Goal: Information Seeking & Learning: Learn about a topic

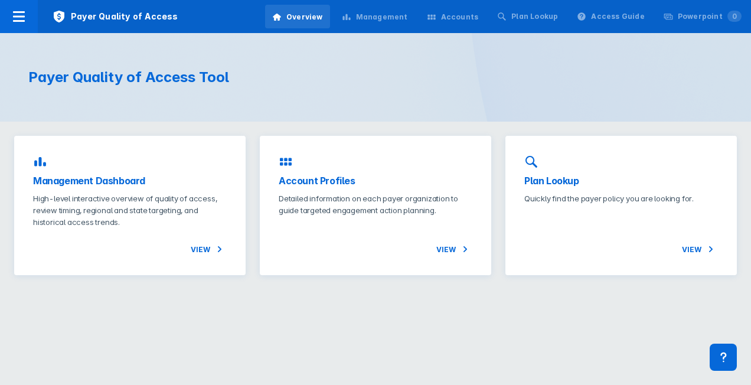
click at [464, 13] on div "Accounts" at bounding box center [460, 17] width 38 height 11
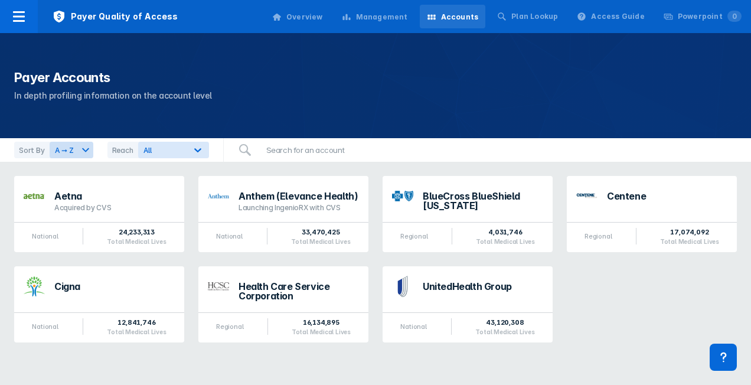
click at [406, 13] on div "Management" at bounding box center [382, 17] width 52 height 11
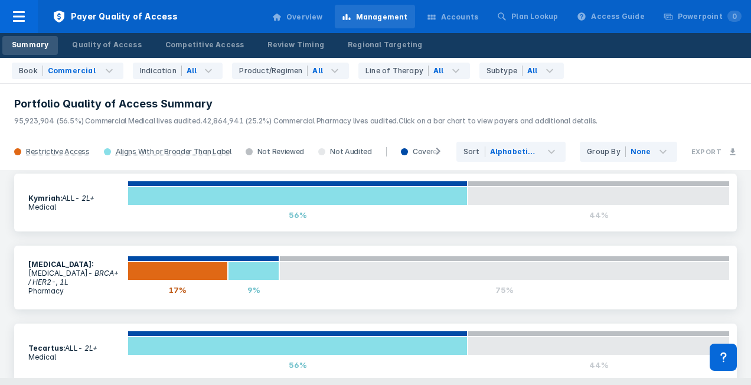
scroll to position [12, 0]
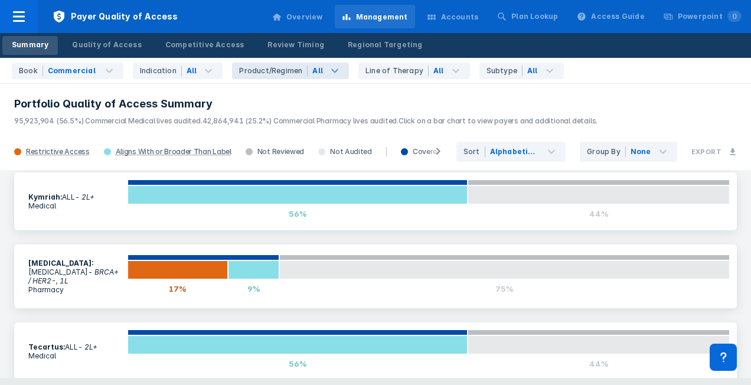
click at [328, 68] on icon at bounding box center [335, 71] width 14 height 14
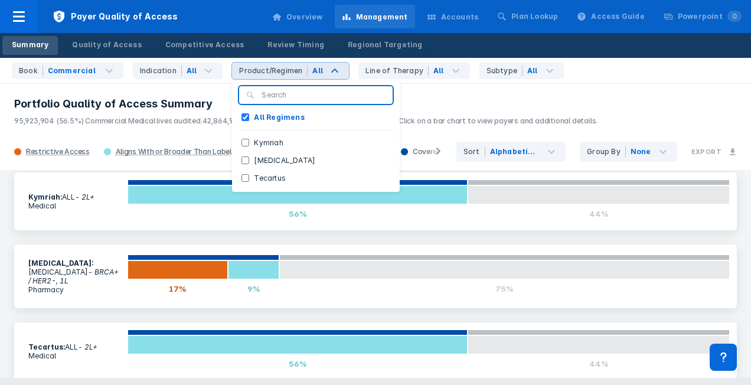
click at [435, 90] on header "Portfolio Quality of Access Summary 95,923,904 (56.5%) Commercial Medical lives…" at bounding box center [375, 108] width 751 height 51
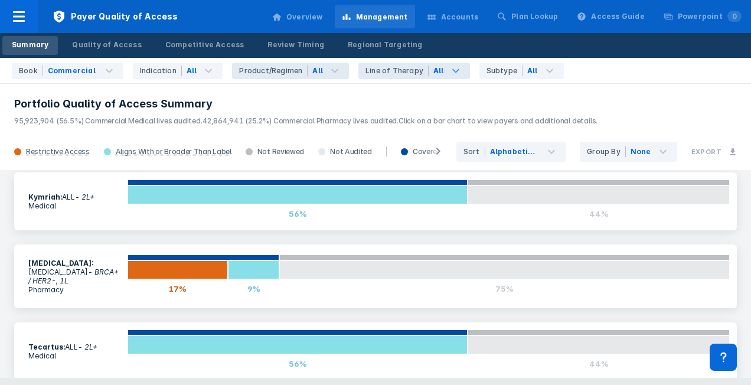
click at [449, 68] on icon at bounding box center [456, 71] width 14 height 14
click at [588, 70] on div "Book Commercial Indication All Product/Regimen All Line of Therapy All All Line…" at bounding box center [375, 71] width 751 height 26
click at [543, 67] on icon at bounding box center [550, 71] width 14 height 14
click at [374, 99] on h3 "Portfolio Quality of Access Summary" at bounding box center [375, 104] width 723 height 14
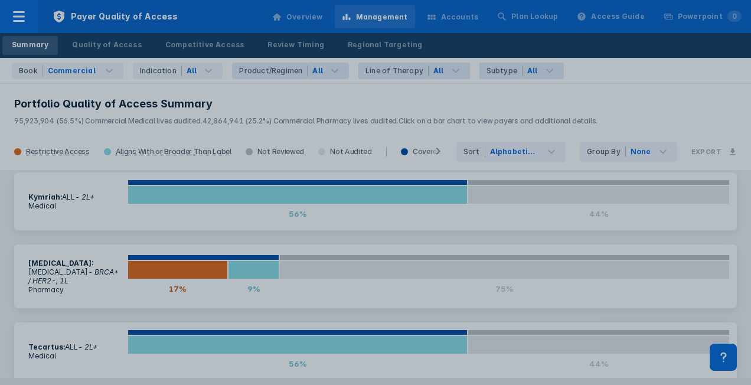
click at [606, 84] on div at bounding box center [375, 192] width 751 height 385
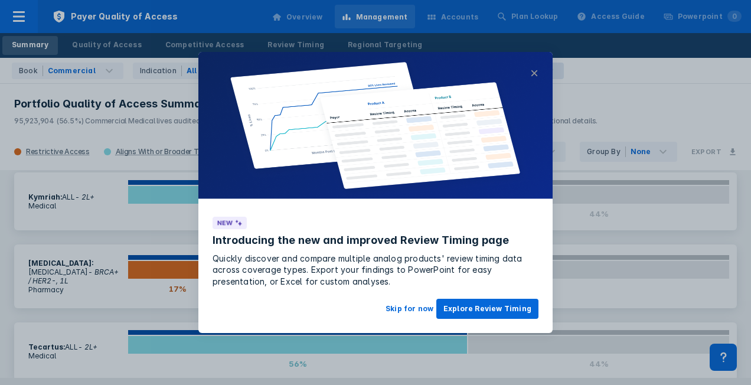
click at [536, 73] on button "×" at bounding box center [534, 73] width 8 height 14
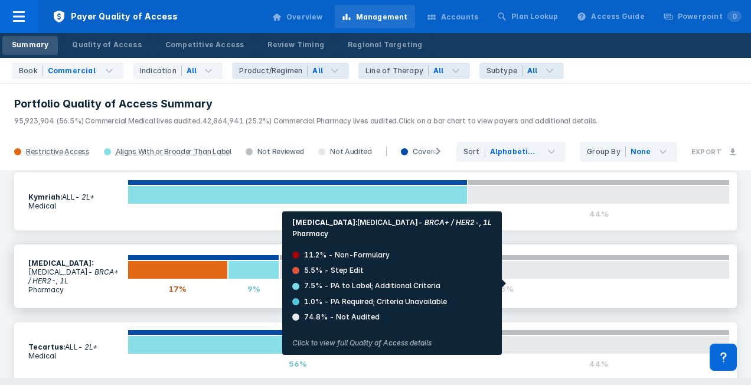
click at [475, 283] on div "75%" at bounding box center [504, 288] width 451 height 19
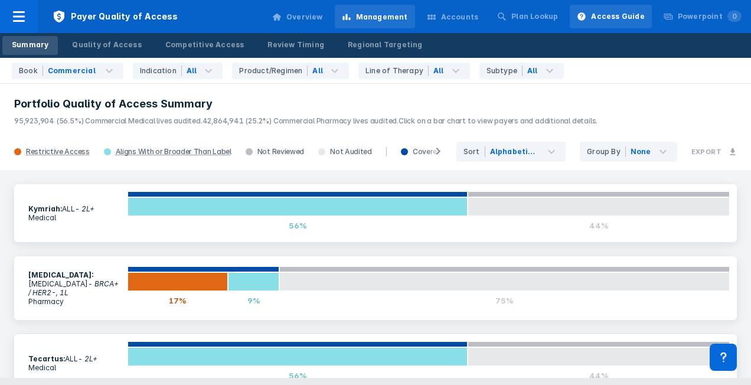
click at [629, 18] on div "Access Guide" at bounding box center [617, 16] width 53 height 11
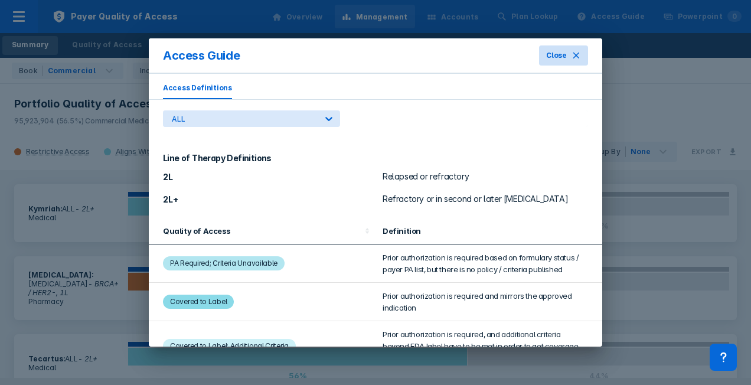
click at [577, 58] on icon at bounding box center [576, 55] width 9 height 9
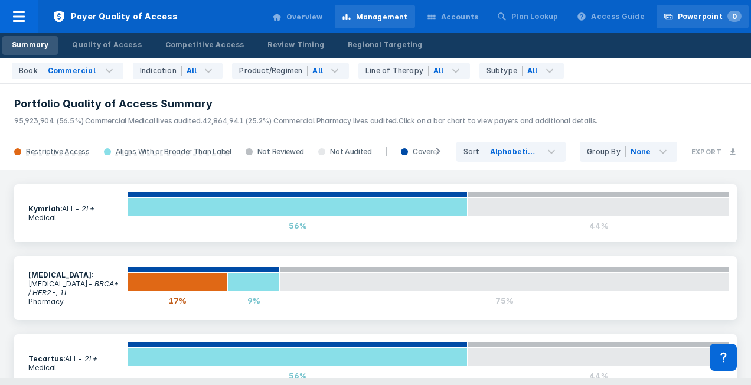
click at [693, 18] on div "Powerpoint 0" at bounding box center [710, 16] width 64 height 11
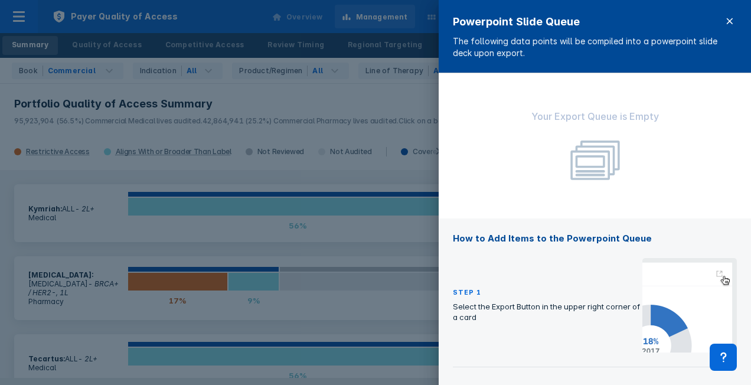
click at [727, 18] on icon at bounding box center [729, 21] width 9 height 9
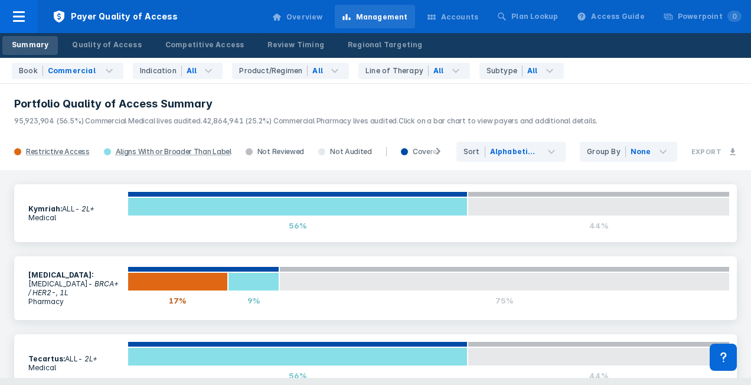
click at [478, 17] on div "Accounts" at bounding box center [460, 17] width 38 height 11
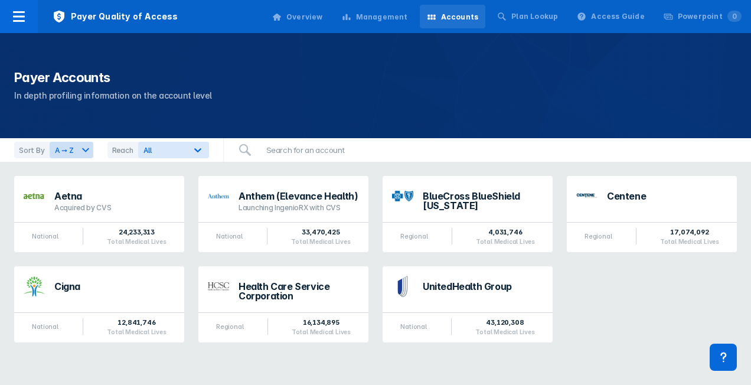
click at [323, 15] on div "Overview" at bounding box center [304, 17] width 37 height 11
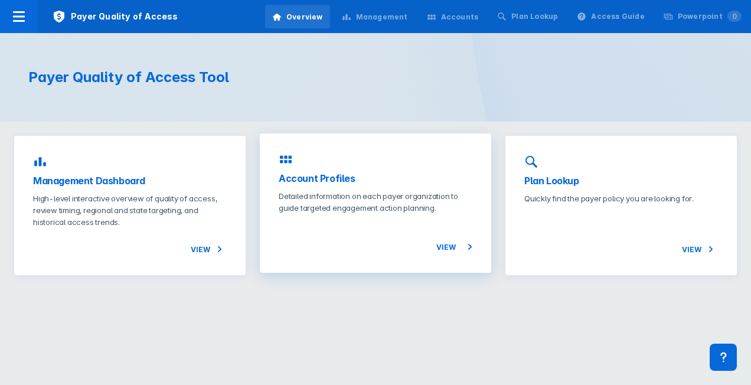
click at [454, 244] on span "View" at bounding box center [454, 247] width 36 height 14
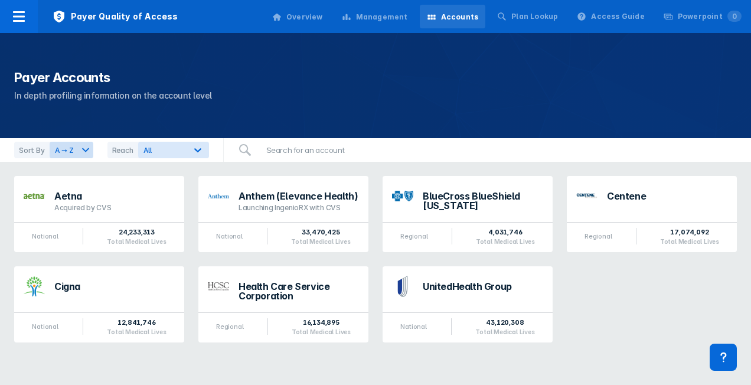
click at [323, 18] on div "Overview" at bounding box center [304, 17] width 37 height 11
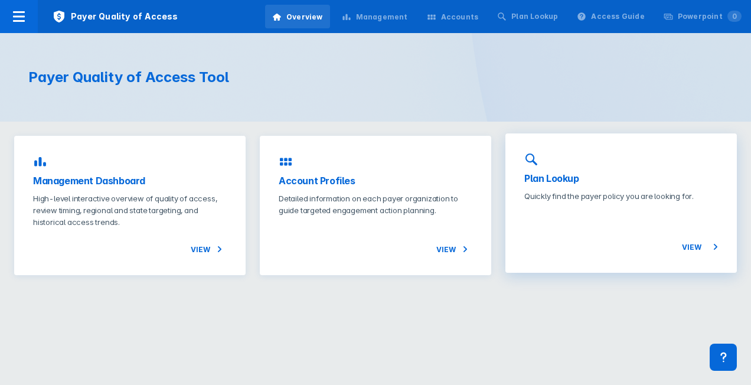
click at [675, 247] on div "View" at bounding box center [621, 228] width 194 height 52
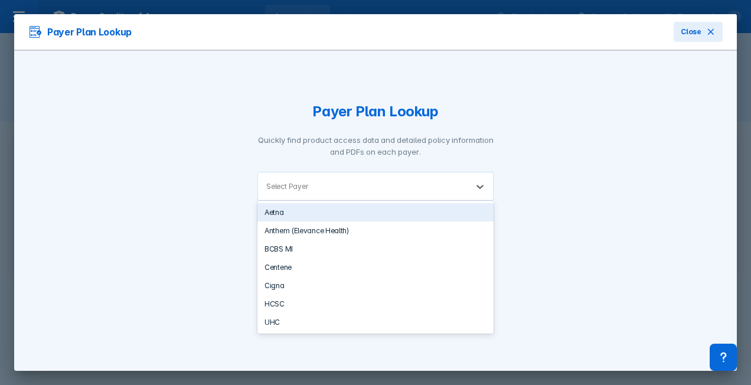
click at [299, 187] on div "Select Payer" at bounding box center [287, 186] width 42 height 9
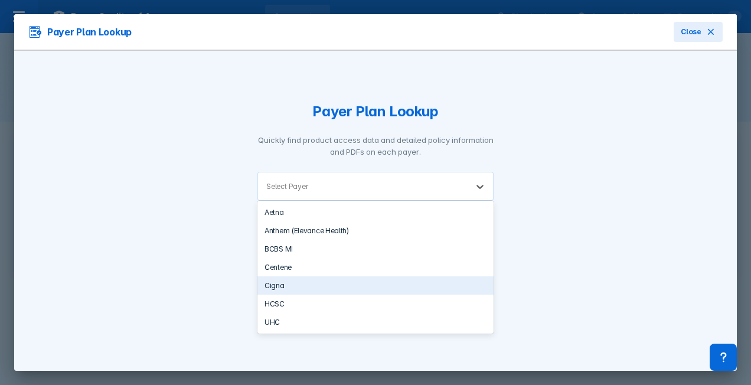
click at [288, 285] on div "Cigna" at bounding box center [375, 285] width 236 height 18
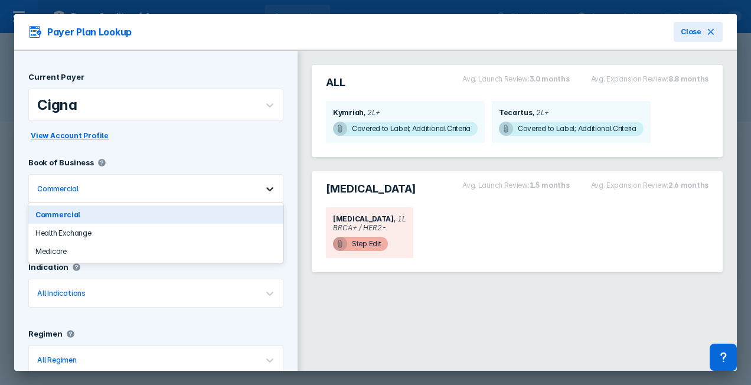
click at [264, 184] on icon at bounding box center [270, 189] width 12 height 12
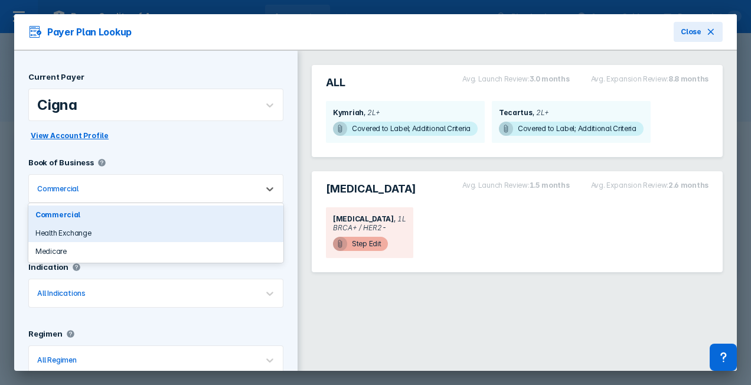
click at [83, 231] on div "Health Exchange" at bounding box center [155, 233] width 255 height 18
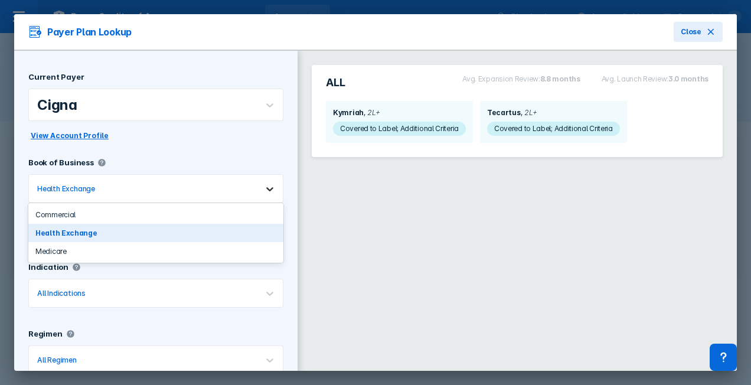
click at [266, 188] on icon at bounding box center [269, 189] width 7 height 4
click at [97, 249] on div "Medicare" at bounding box center [155, 251] width 255 height 18
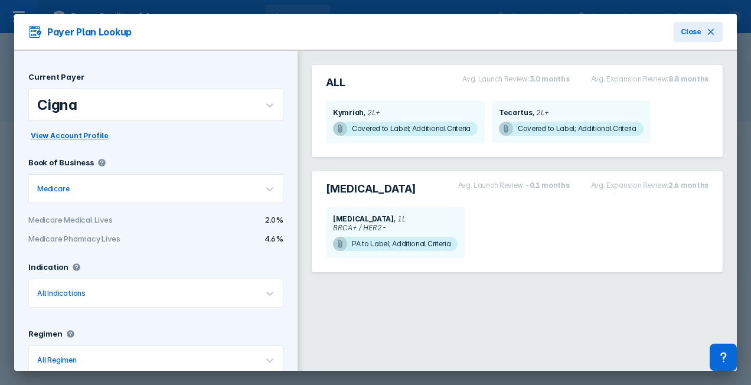
scroll to position [28, 0]
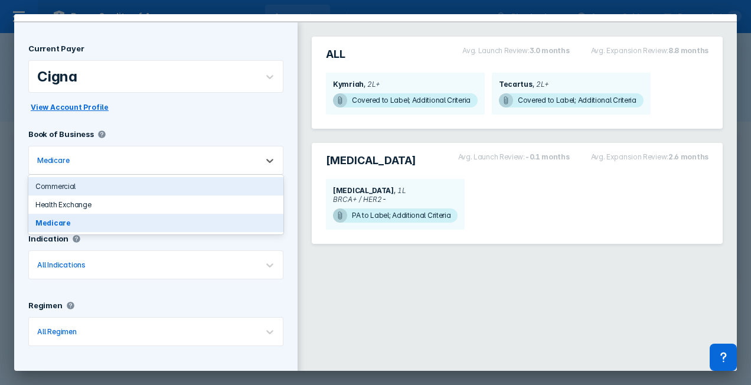
drag, startPoint x: 265, startPoint y: 161, endPoint x: 160, endPoint y: 185, distance: 107.4
click at [160, 175] on div "3 results available. Use Up and Down to choose options, press Enter to select t…" at bounding box center [155, 160] width 255 height 29
click at [86, 181] on div "Commercial" at bounding box center [155, 186] width 255 height 18
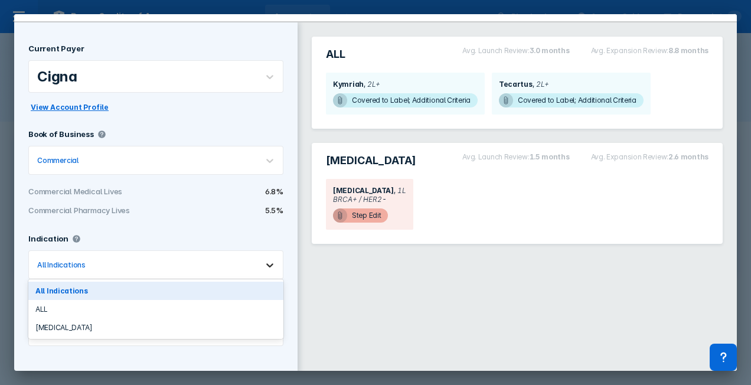
click at [266, 263] on icon at bounding box center [269, 265] width 7 height 4
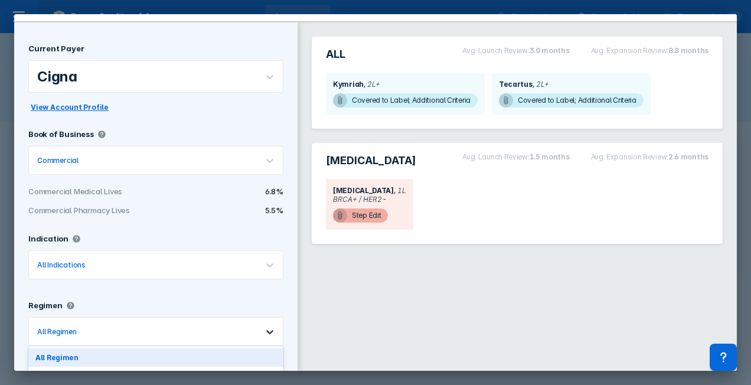
click at [264, 327] on icon at bounding box center [270, 332] width 12 height 12
click at [265, 328] on icon at bounding box center [270, 332] width 12 height 12
click at [264, 328] on icon at bounding box center [270, 332] width 12 height 12
click at [264, 327] on icon at bounding box center [270, 332] width 12 height 12
click at [110, 367] on div "Kymriah" at bounding box center [155, 376] width 255 height 18
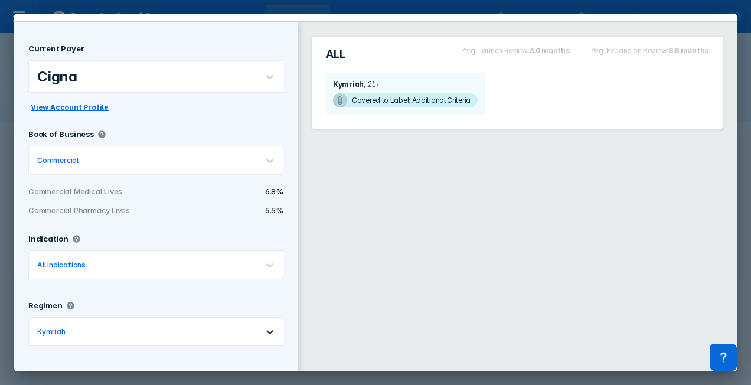
click at [266, 330] on icon at bounding box center [269, 332] width 7 height 4
click at [298, 196] on div "ALL Avg. Launch Review: 3.0 months Avg. Expansion Review: 8.8 months Kymriah 2L…" at bounding box center [517, 198] width 439 height 352
click at [287, 198] on div "Current Payer Cigna View Account Profile Book of Business Commercial Commercial…" at bounding box center [155, 198] width 283 height 352
click at [285, 50] on div "Current Payer Cigna View Account Profile Book of Business Commercial Commercial…" at bounding box center [155, 198] width 283 height 352
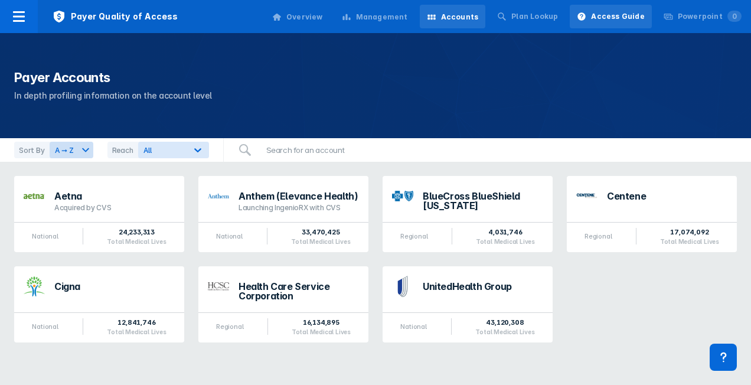
click at [603, 15] on div "Access Guide" at bounding box center [617, 16] width 53 height 11
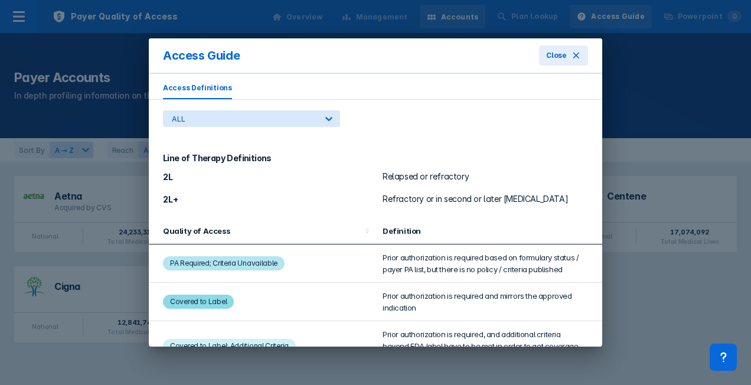
click at [603, 15] on div "Access Guide Close Access Definitions ALL Line of Therapy Definitions 2L Relaps…" at bounding box center [375, 192] width 751 height 385
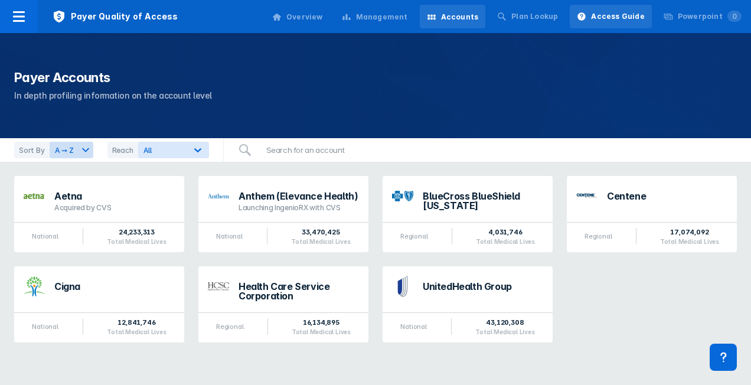
click at [603, 14] on div "Access Guide" at bounding box center [617, 16] width 53 height 11
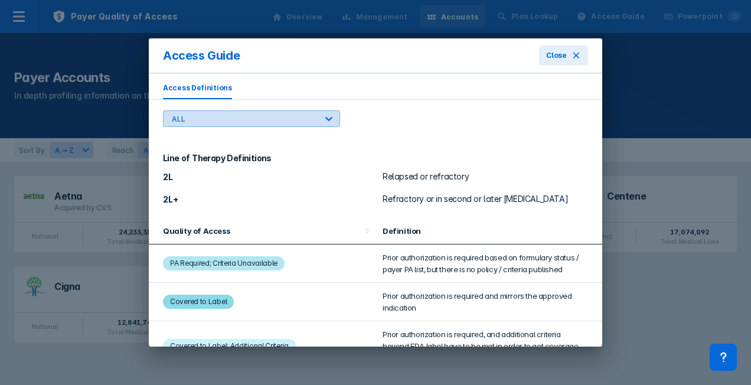
click at [328, 118] on icon at bounding box center [328, 119] width 7 height 4
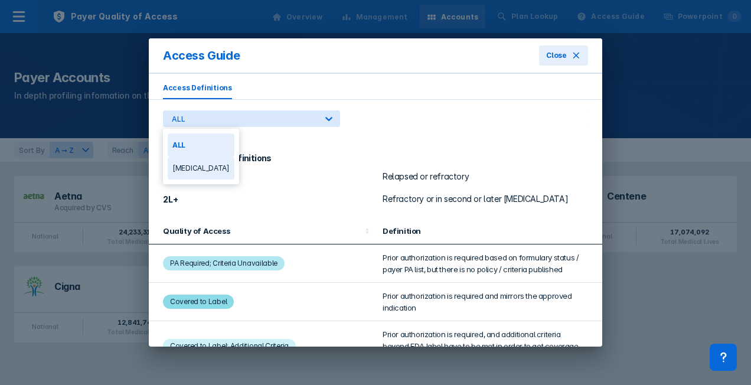
click at [203, 168] on div "[MEDICAL_DATA]" at bounding box center [201, 167] width 67 height 23
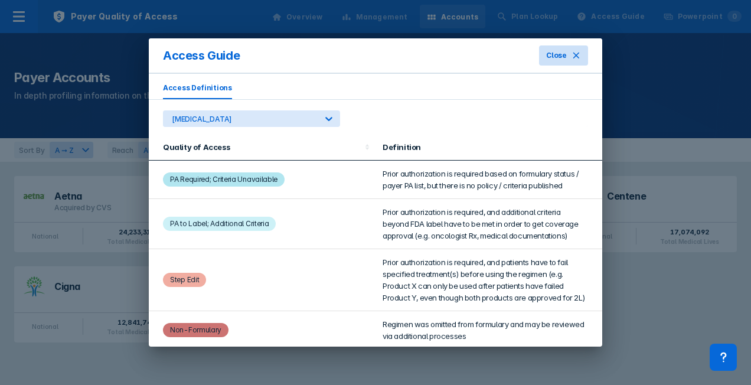
click at [579, 58] on icon at bounding box center [576, 56] width 6 height 6
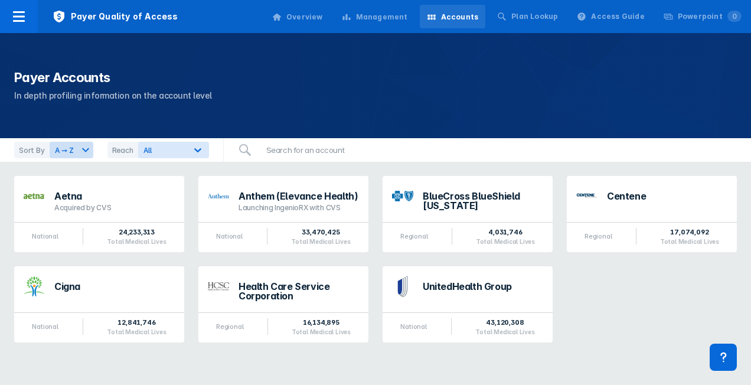
click at [381, 18] on div "Management" at bounding box center [382, 17] width 52 height 11
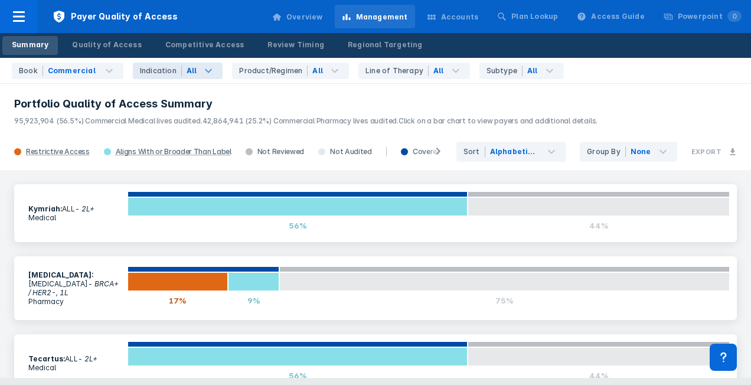
click at [201, 68] on icon at bounding box center [208, 71] width 14 height 14
click at [357, 91] on header "Portfolio Quality of Access Summary 95,923,904 (56.5%) Commercial Medical lives…" at bounding box center [375, 108] width 751 height 51
click at [118, 42] on div "Quality of Access" at bounding box center [106, 45] width 69 height 11
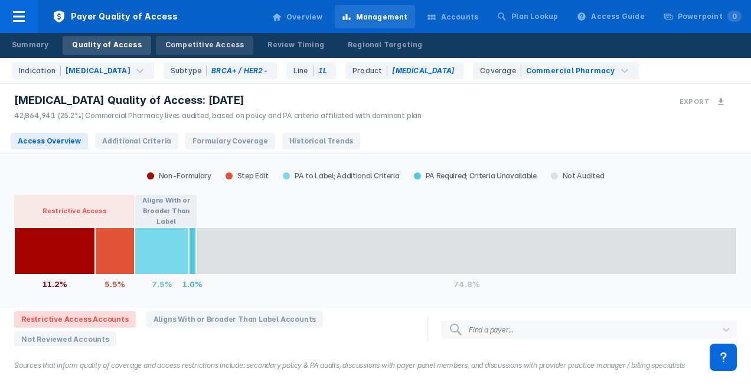
click at [205, 41] on div "Competitive Access" at bounding box center [204, 45] width 79 height 11
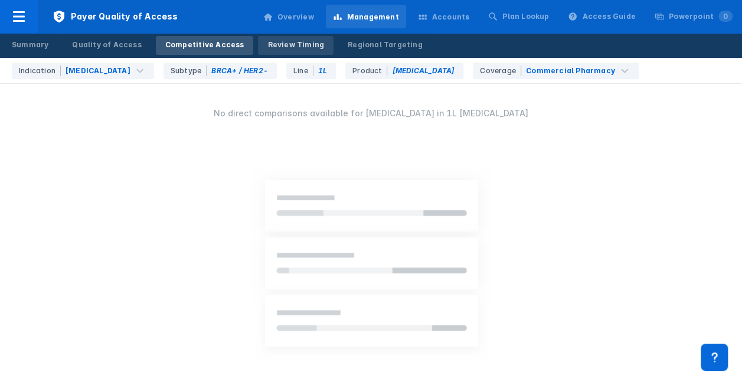
click at [279, 38] on link "Review Timing" at bounding box center [296, 45] width 76 height 19
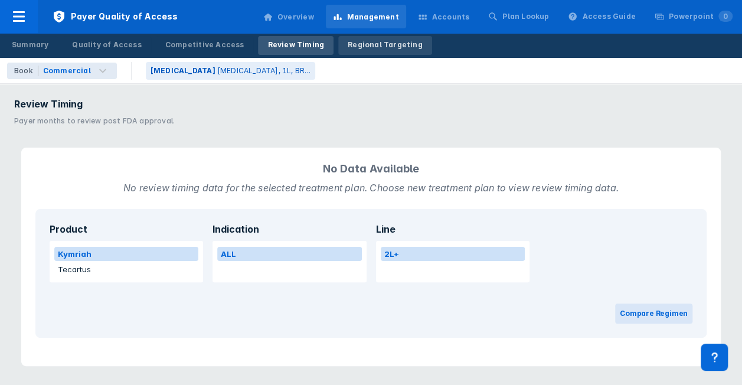
click at [366, 41] on div "Regional Targeting" at bounding box center [385, 45] width 75 height 11
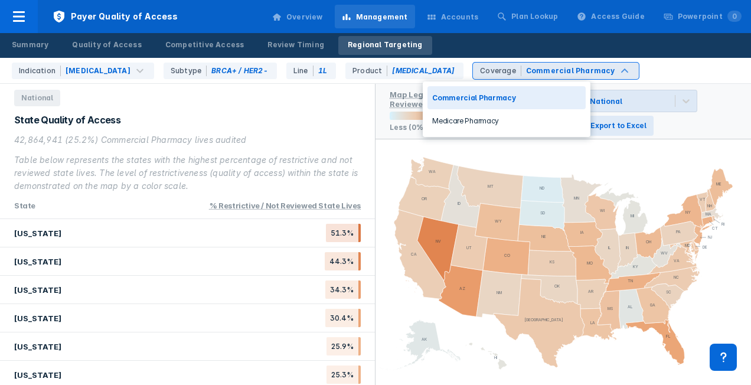
click at [459, 96] on div "Commercial Pharmacy" at bounding box center [506, 97] width 158 height 23
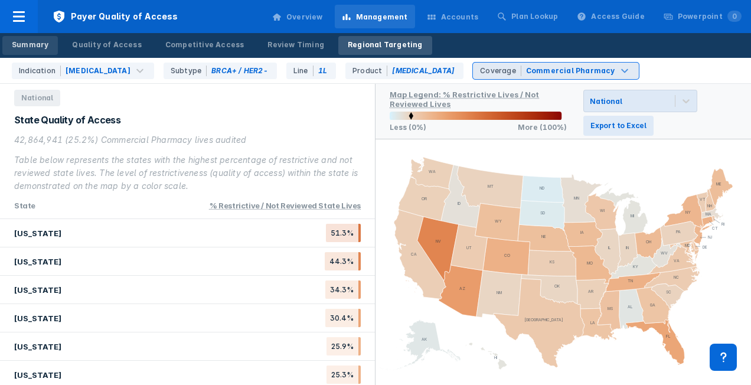
click at [35, 45] on div "Summary" at bounding box center [30, 45] width 37 height 11
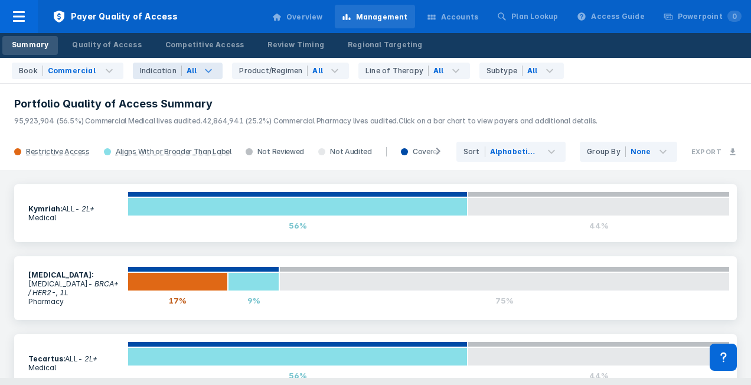
click at [159, 69] on div "Indication" at bounding box center [161, 71] width 42 height 11
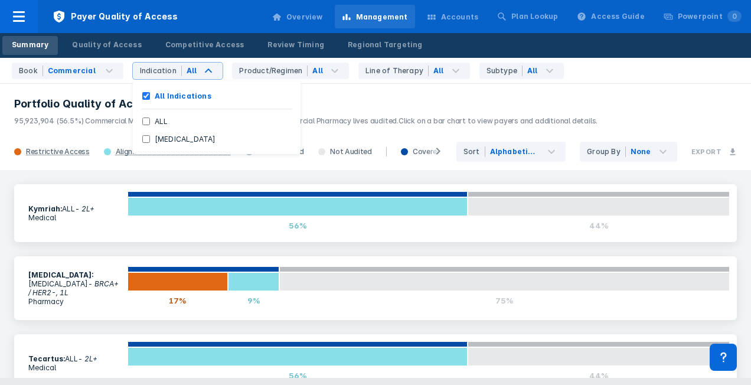
click at [350, 102] on h3 "Portfolio Quality of Access Summary" at bounding box center [375, 104] width 723 height 14
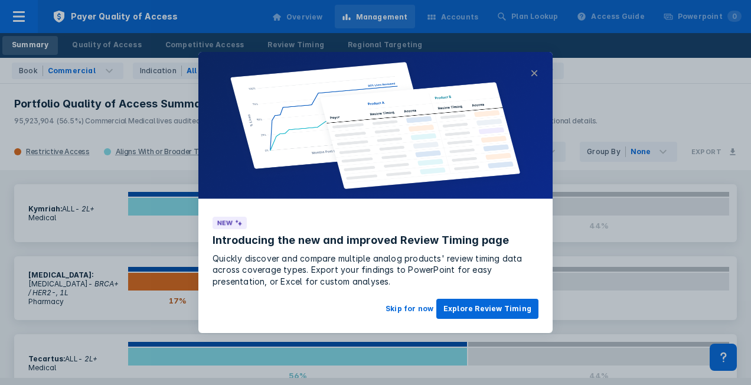
click at [531, 69] on button "×" at bounding box center [534, 73] width 8 height 14
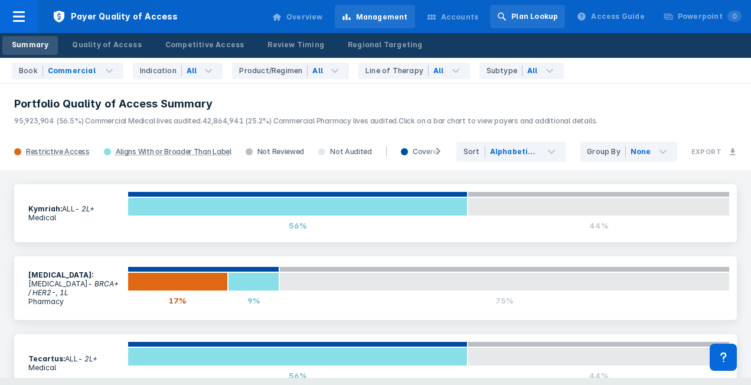
click at [535, 17] on div "Plan Lookup" at bounding box center [534, 16] width 47 height 11
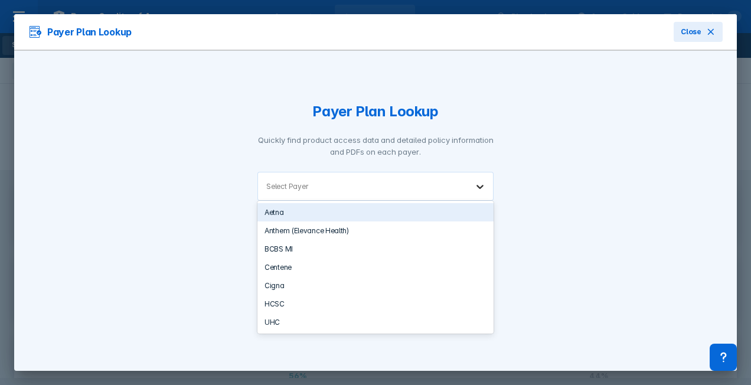
click at [477, 184] on icon at bounding box center [480, 187] width 12 height 12
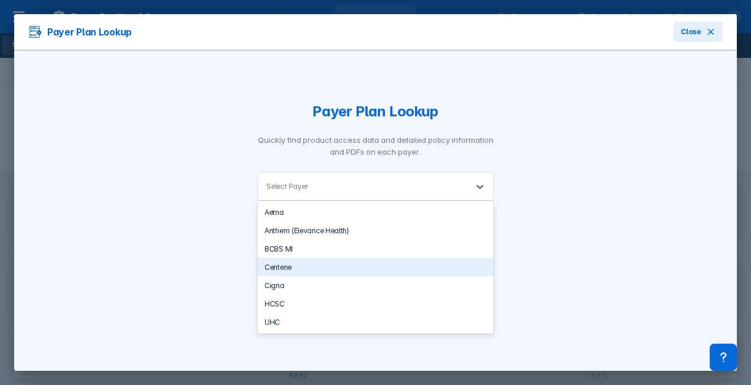
click at [303, 263] on div "Centene" at bounding box center [375, 267] width 236 height 18
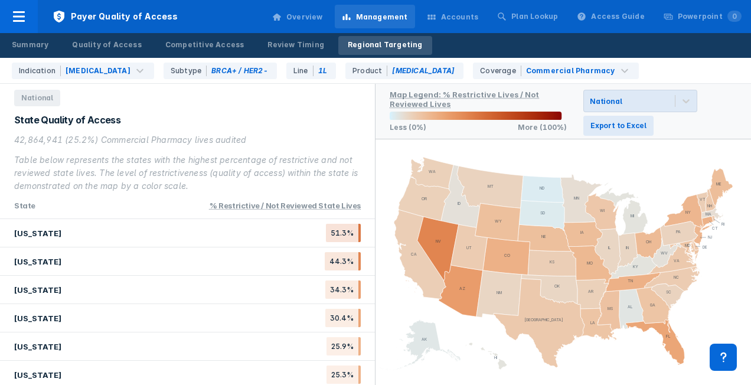
click at [471, 19] on div "Accounts" at bounding box center [460, 17] width 38 height 11
